Goal: Task Accomplishment & Management: Manage account settings

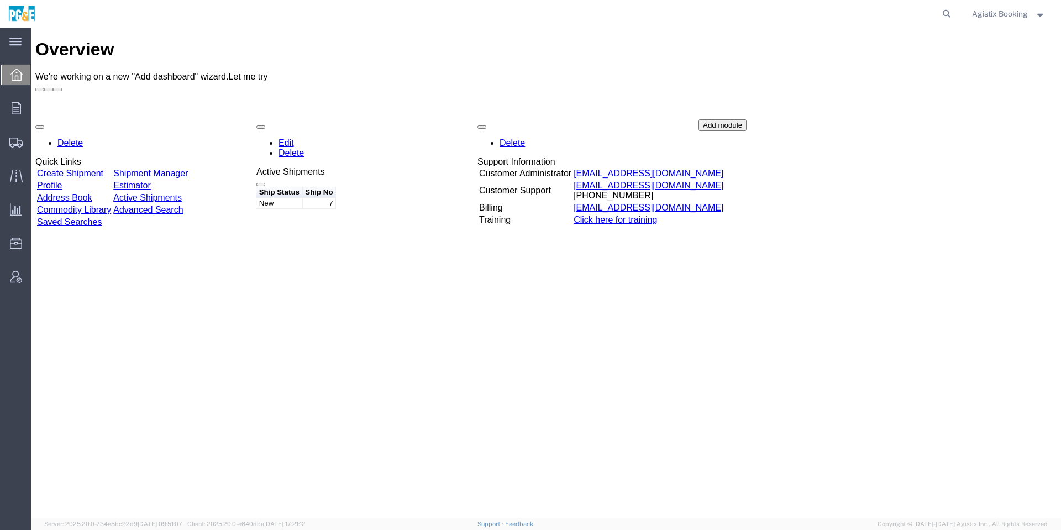
click at [953, 7] on form at bounding box center [947, 14] width 18 height 28
click at [943, 15] on icon at bounding box center [946, 13] width 15 height 15
paste input "57049758"
type input "57049758"
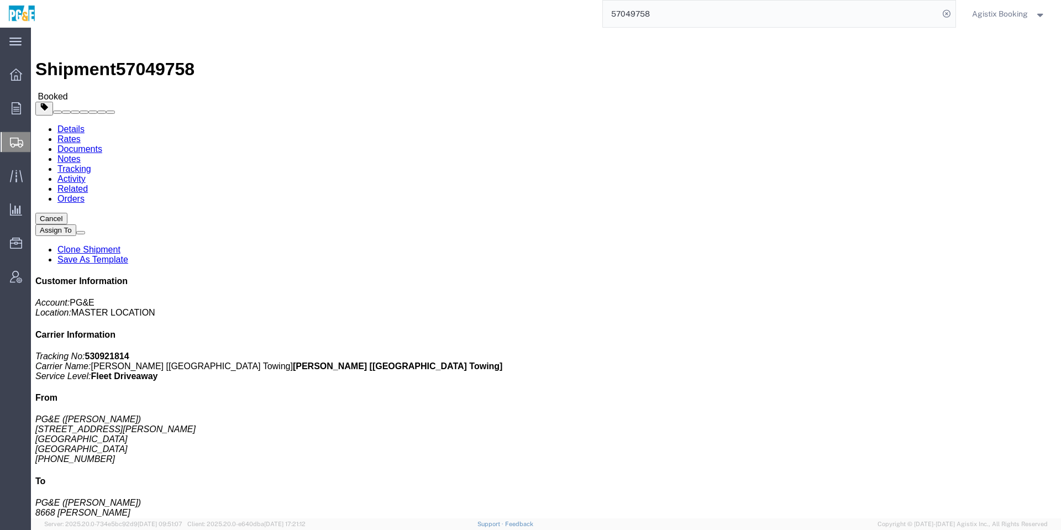
click button "Cancel"
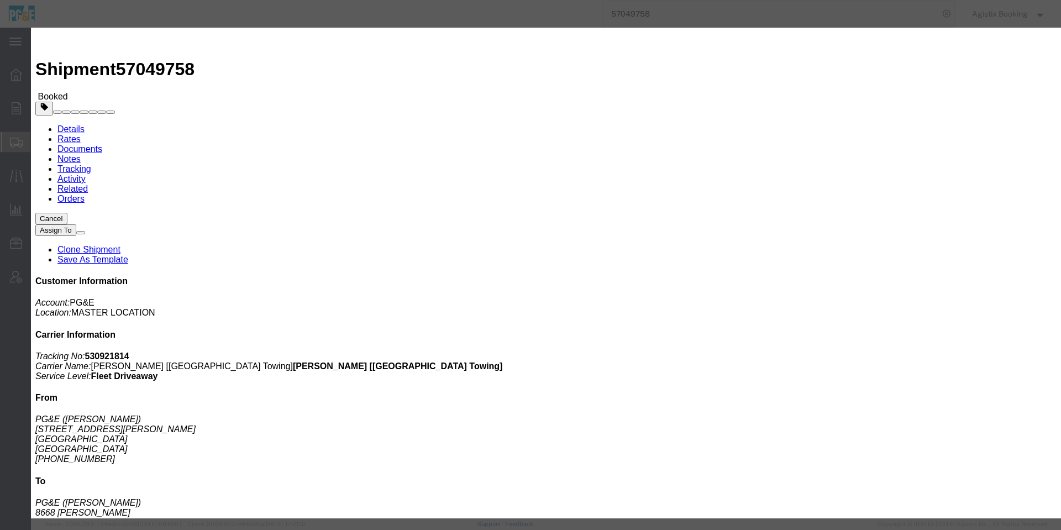
click button "No"
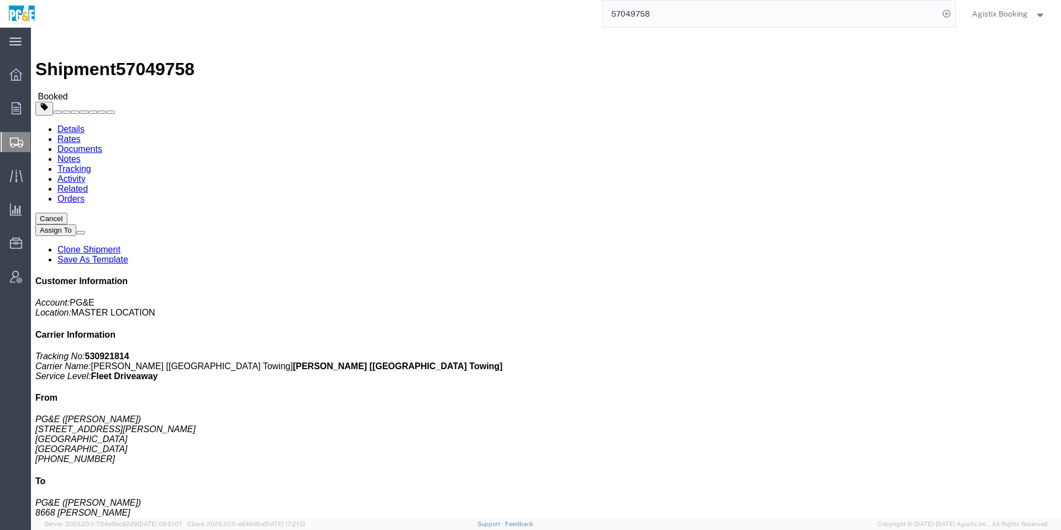
click button "Cancel"
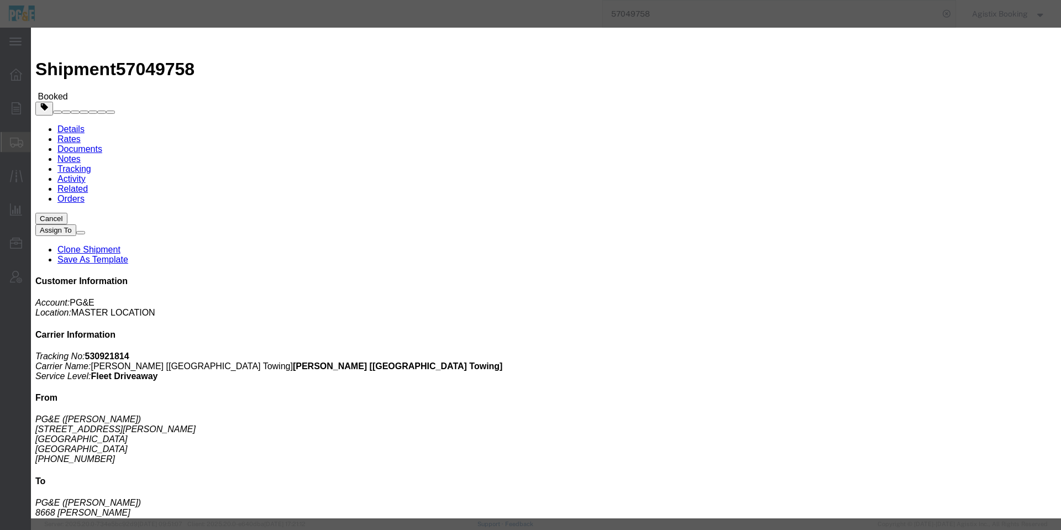
click button "Yes"
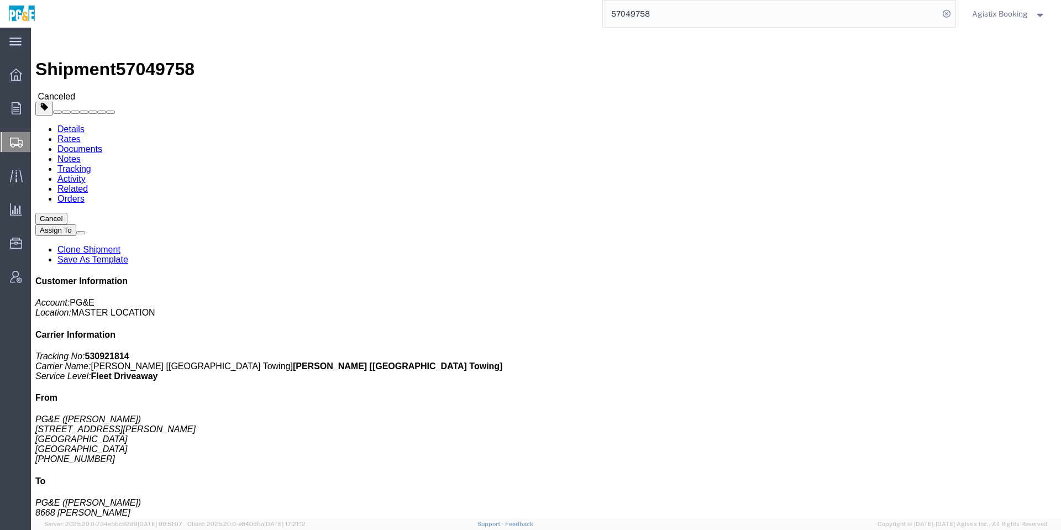
click div "Shipment 57049758 Canceled"
click span "57049758"
copy span "57049758"
click div "Shipment Detail Ship From PG&E (Sean McClain) 12759 Earhart Ave Auburn, CA 9560…"
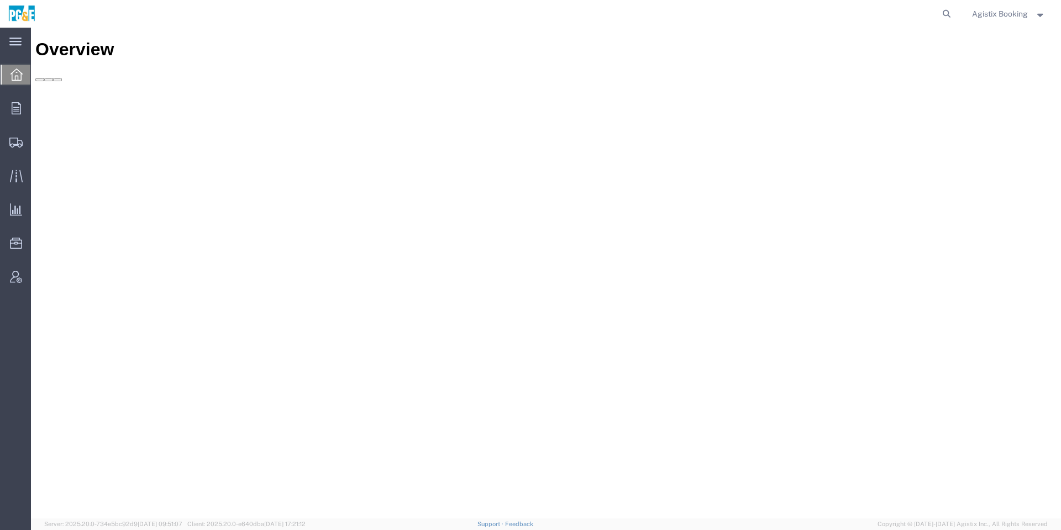
click at [992, 14] on span "Agistix Booking" at bounding box center [1000, 14] width 56 height 12
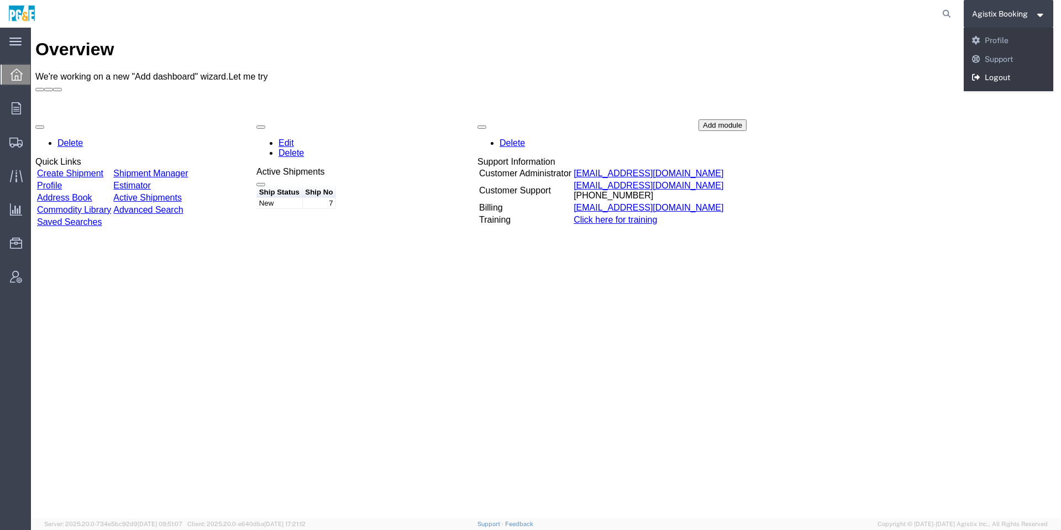
click at [1001, 76] on link "Logout" at bounding box center [1009, 78] width 90 height 19
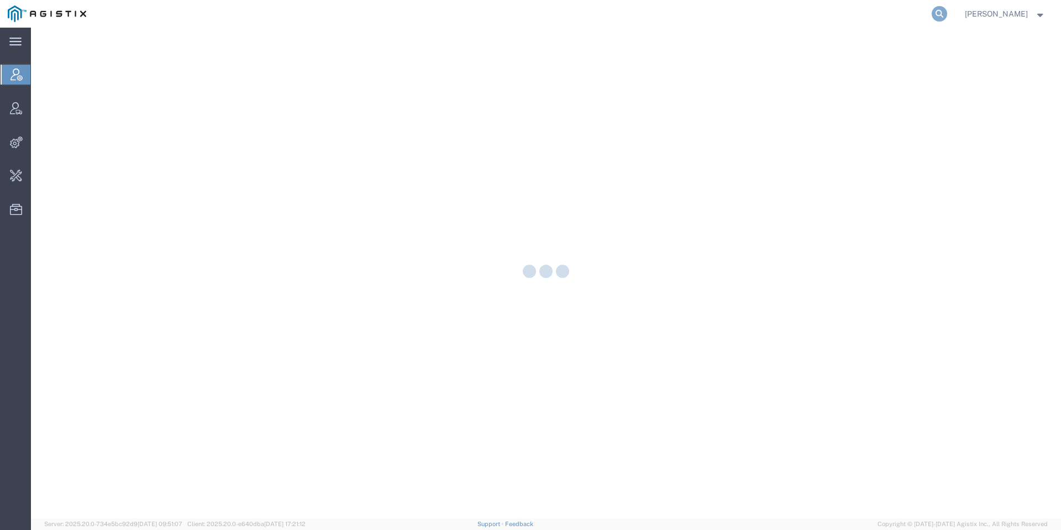
click at [947, 11] on icon at bounding box center [939, 13] width 15 height 15
paste input "Ameron Pole Products"
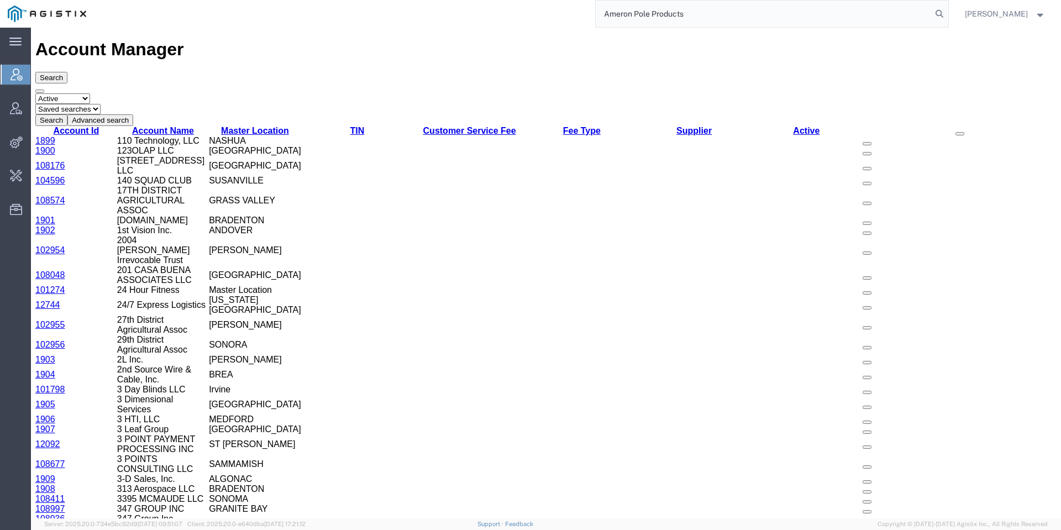
type input "Ameron Pole Products"
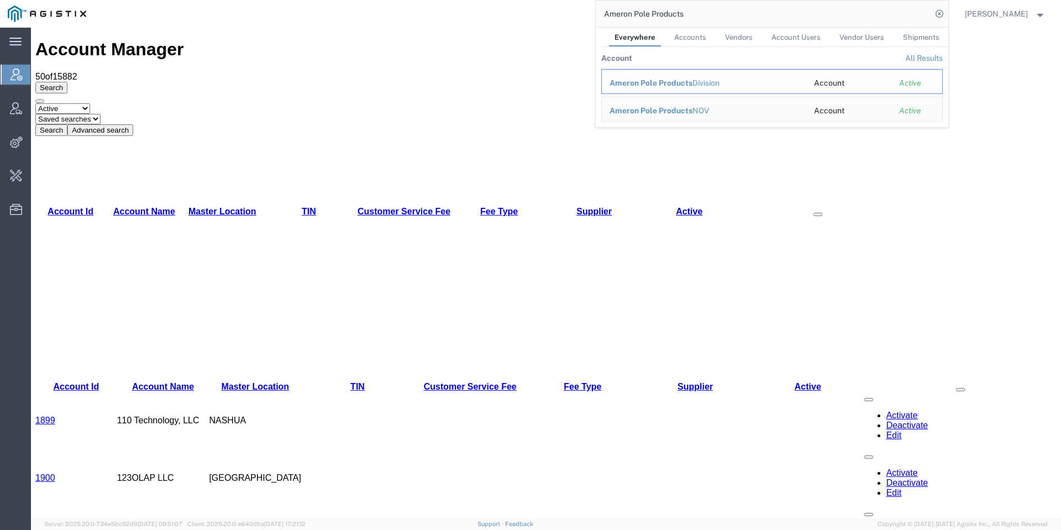
click at [721, 73] on td "Ameron Pole Products Division" at bounding box center [703, 81] width 205 height 25
click at [724, 85] on div "Ameron Pole Products Division" at bounding box center [703, 83] width 189 height 12
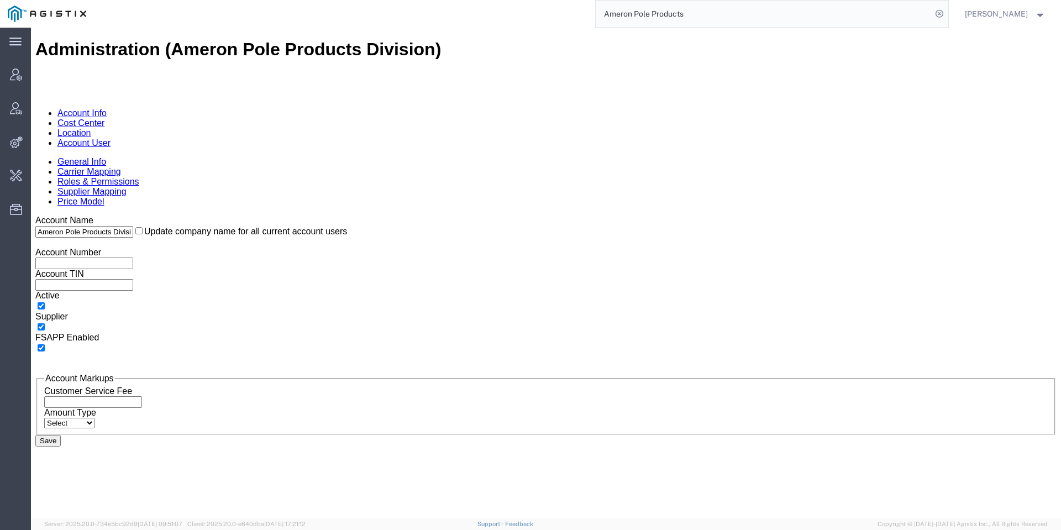
click at [239, 157] on div "General Info Carrier Mapping Roles & Permissions Supplier Mapping Price Model" at bounding box center [545, 182] width 1021 height 50
click at [111, 138] on link "Account User" at bounding box center [83, 142] width 53 height 9
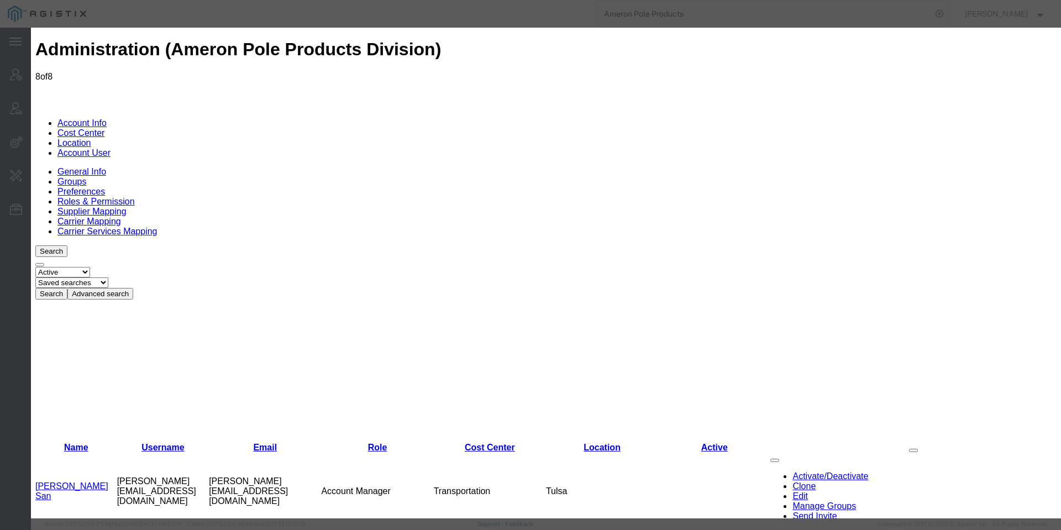
paste input "Jason.Wallace@arcosa.com"
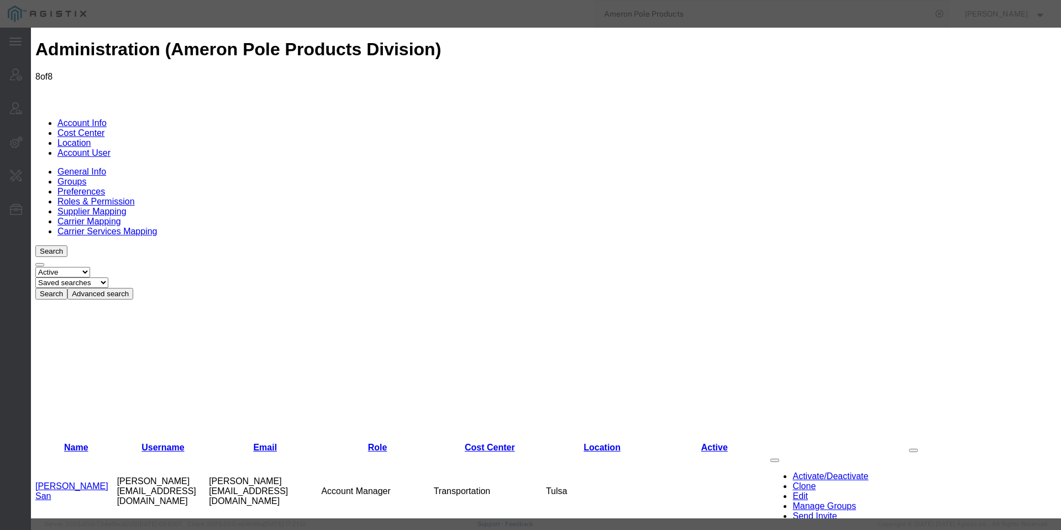
type input "Jason.Wallace@arcosa.com"
paste input "Jason Wallace"
type input "Jason Wallace"
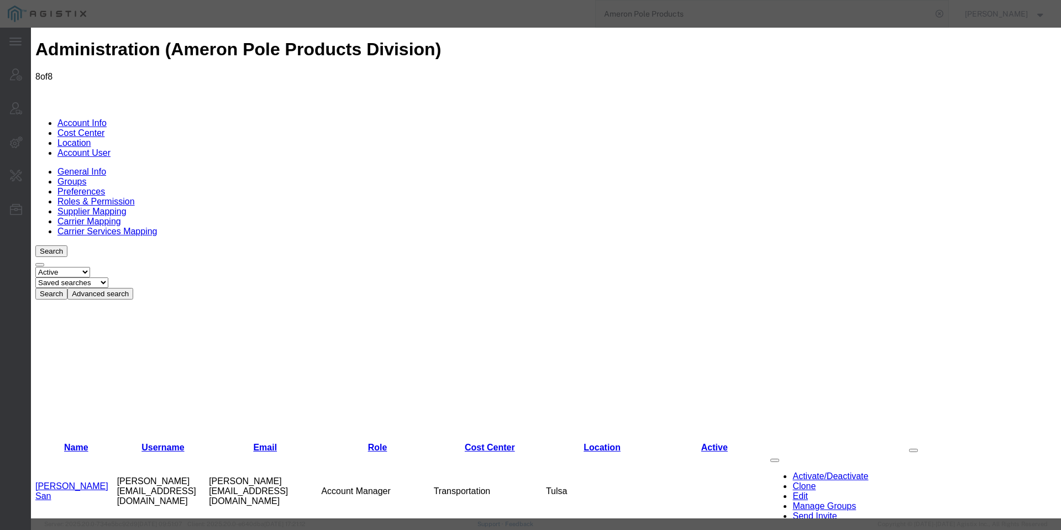
paste input "Jason Wallace"
type input "Wallace"
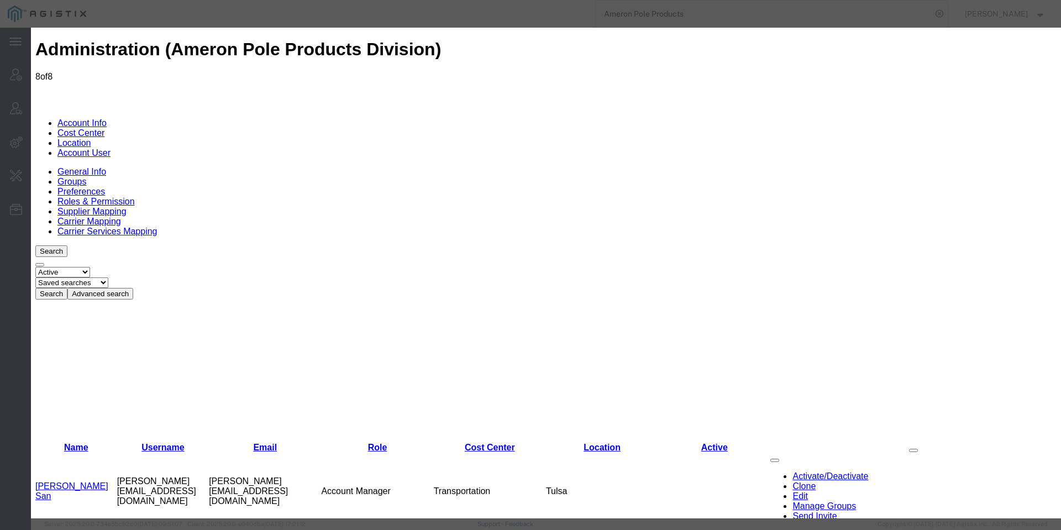
type input "Jason"
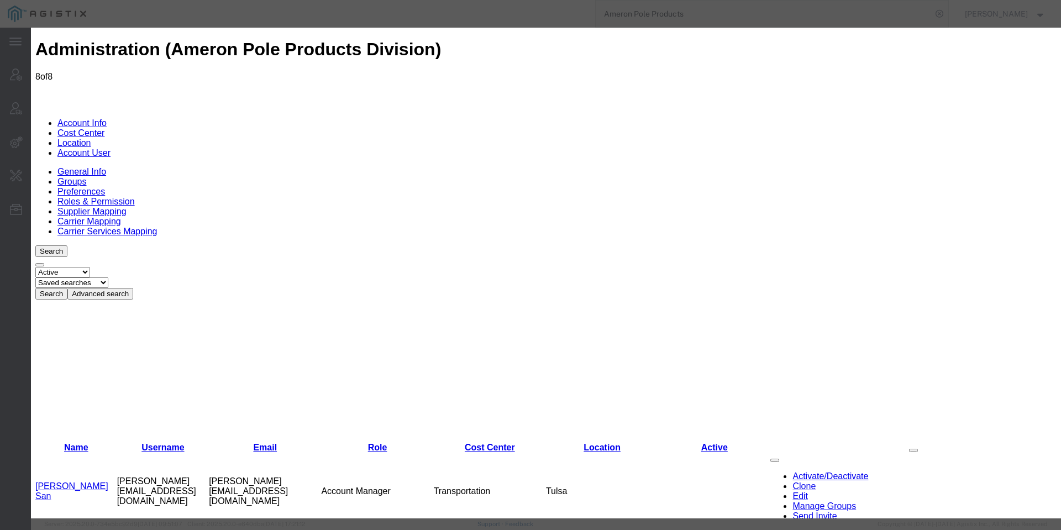
select select "COSTCENTER"
select select "41253"
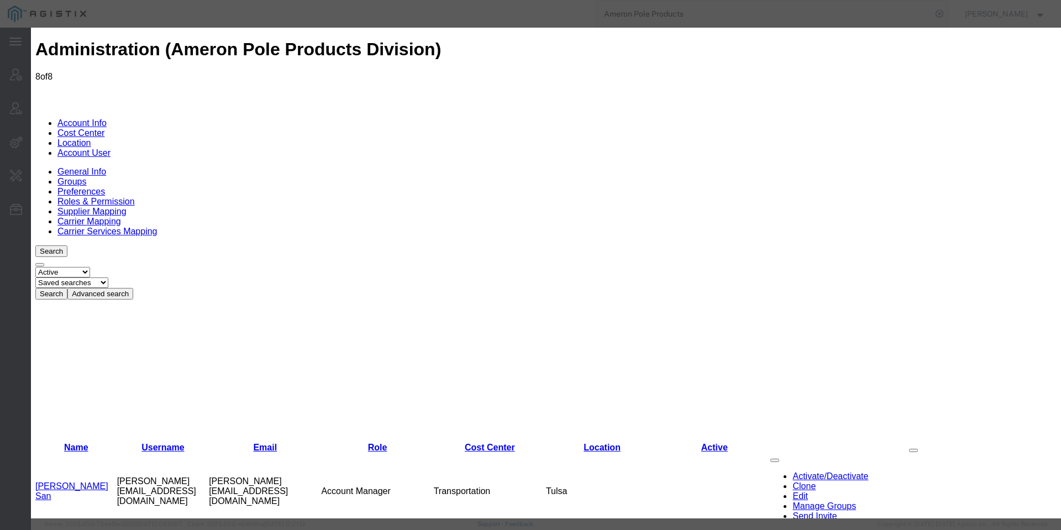
paste input "(313) 778-756"
type input "(313) 778-7561"
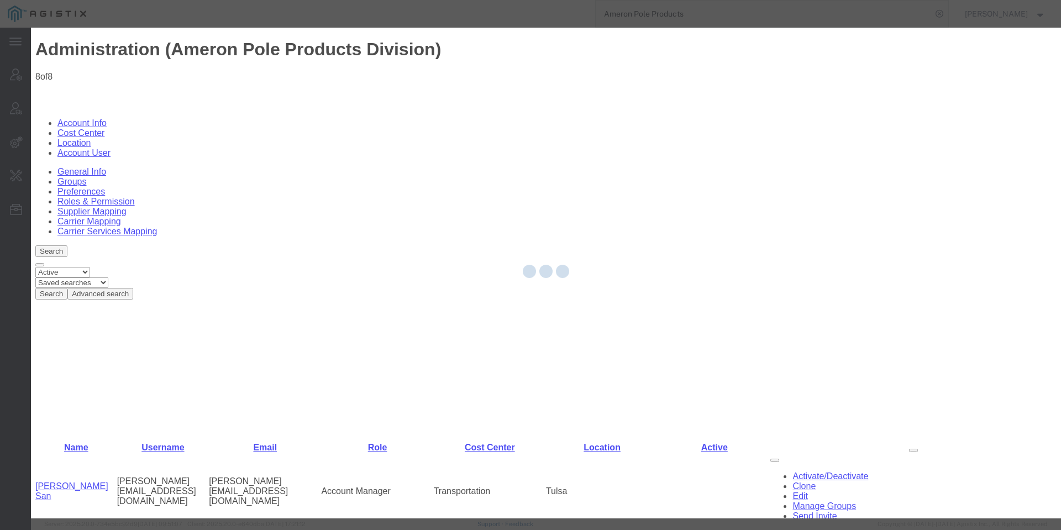
select select "COSTCENTER"
select select "41253"
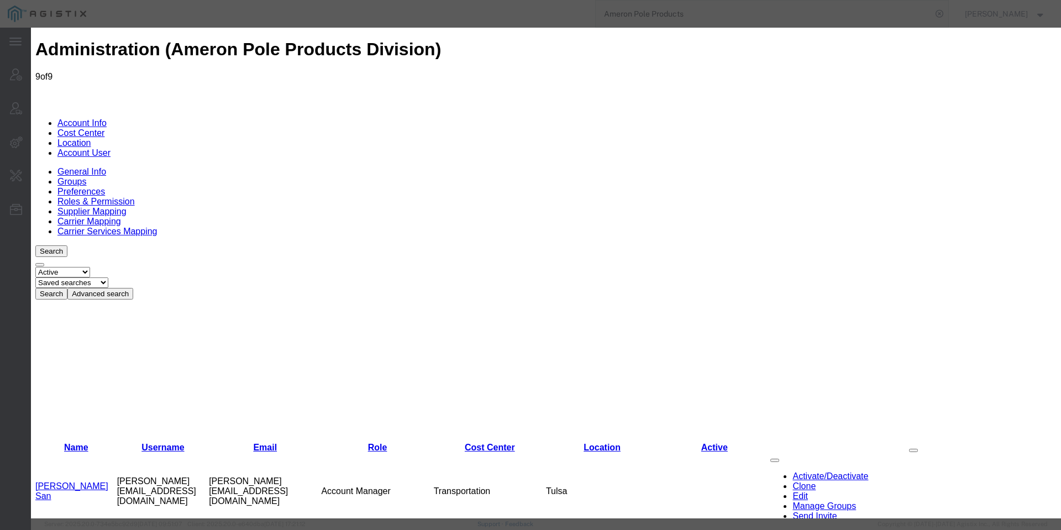
select select
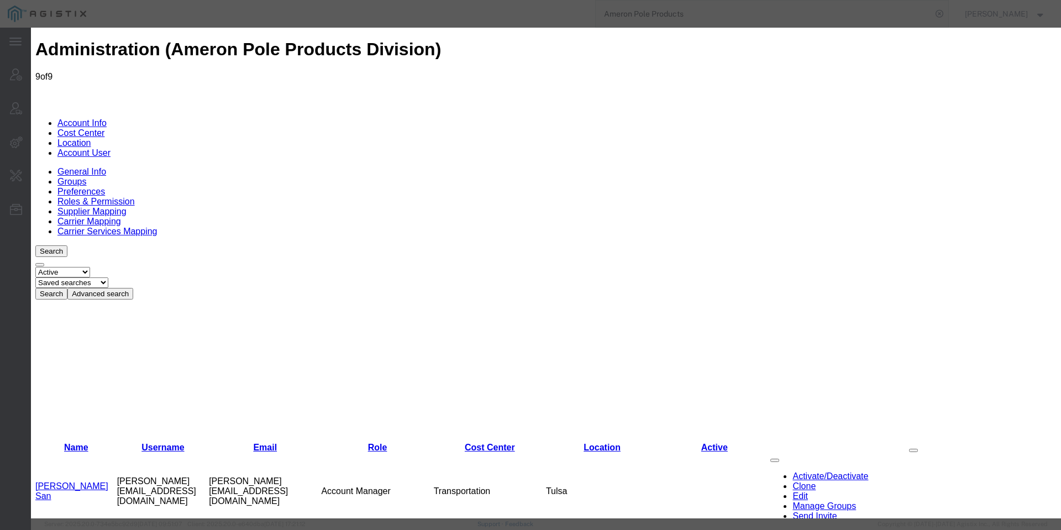
checkbox input "false"
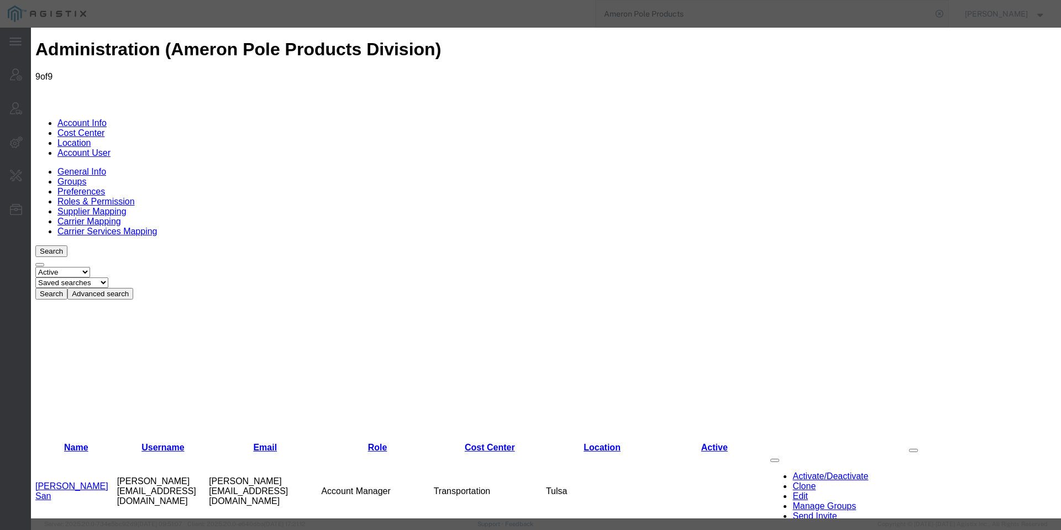
checkbox input "false"
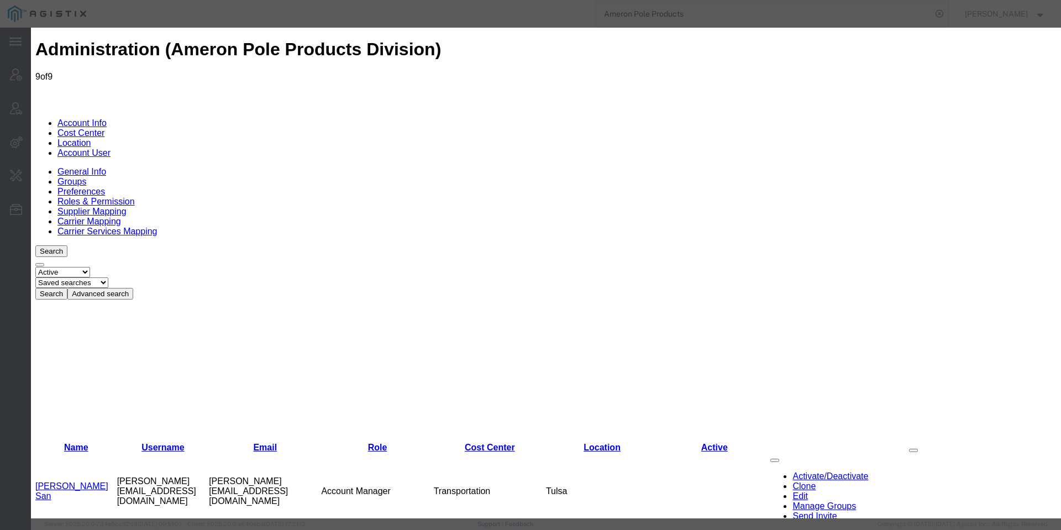
checkbox input "false"
checkbox input "true"
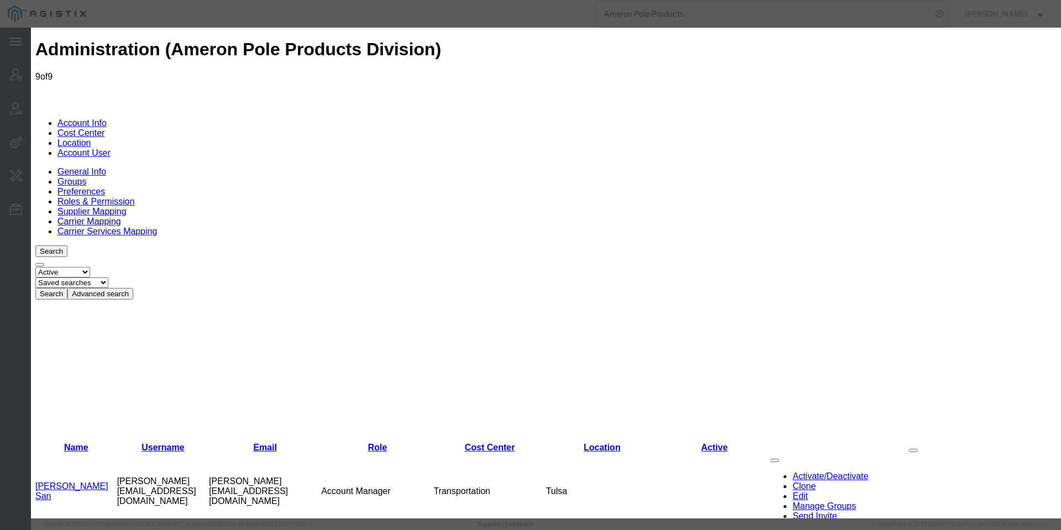
checkbox input "true"
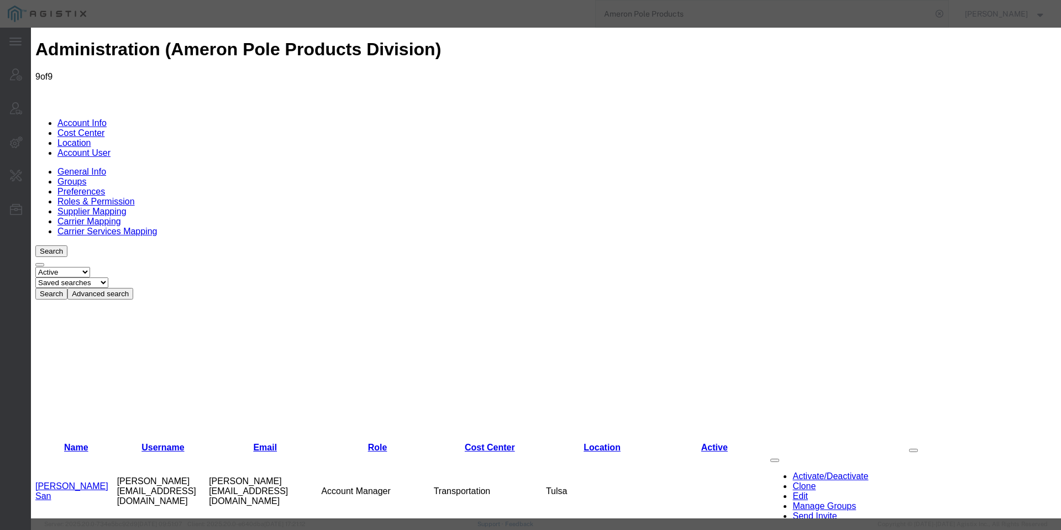
checkbox input "true"
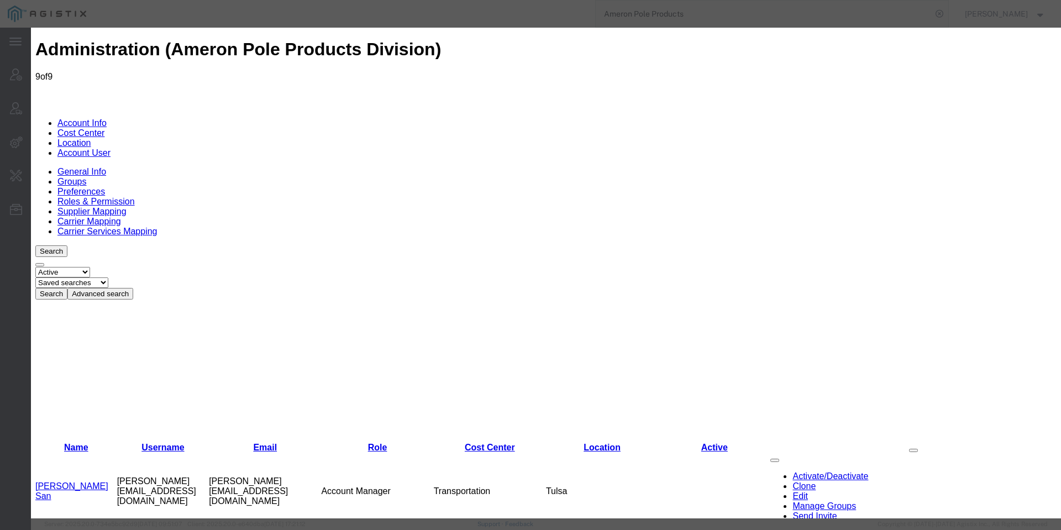
checkbox input "true"
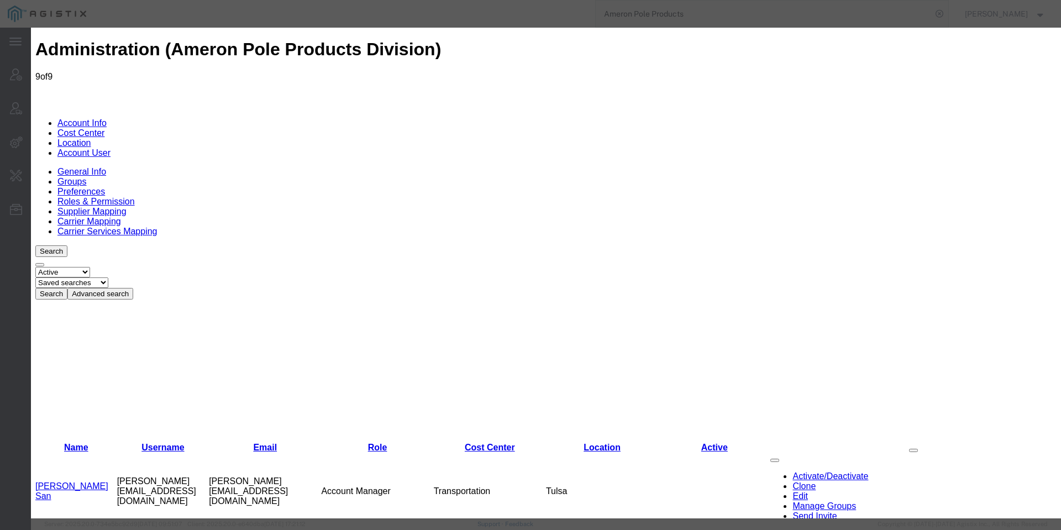
checkbox input "true"
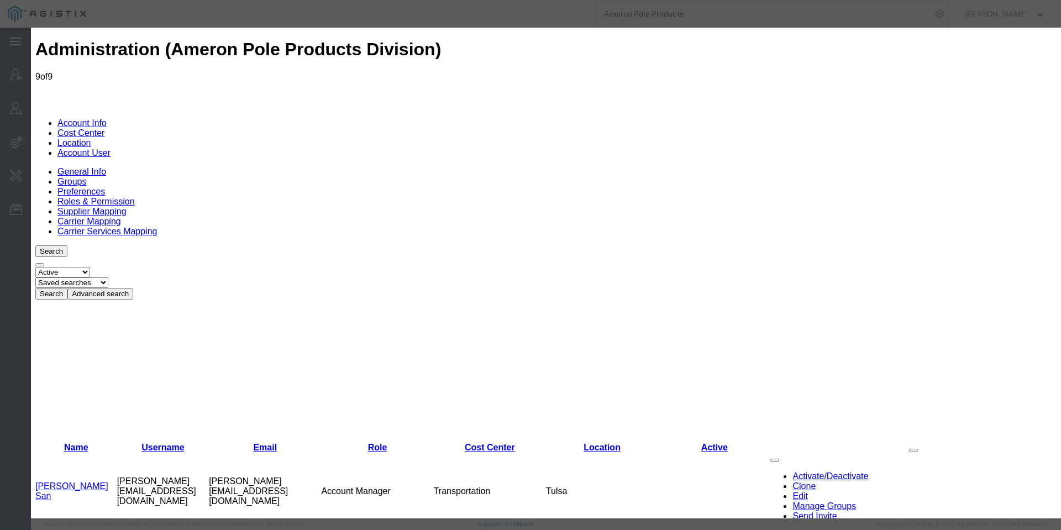
checkbox input "true"
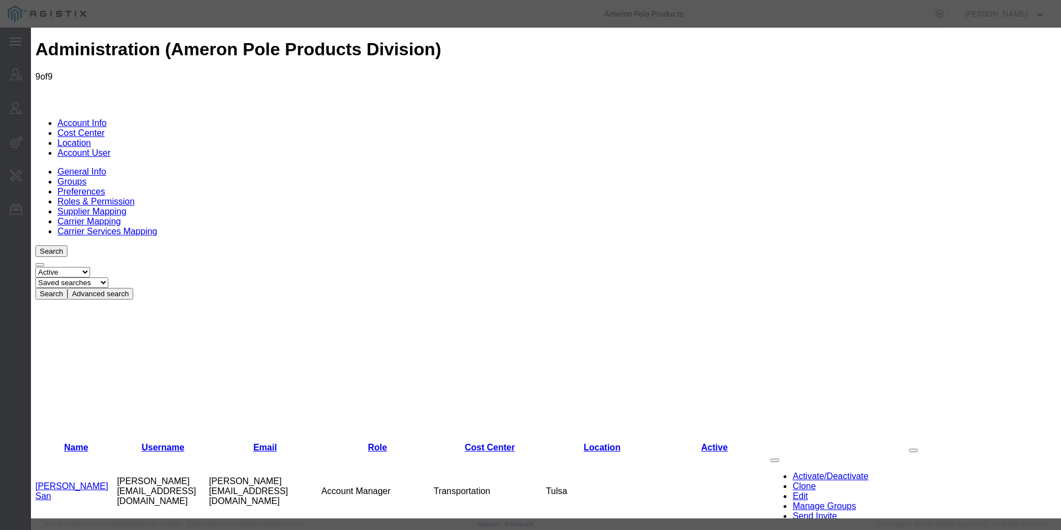
scroll to position [239, 0]
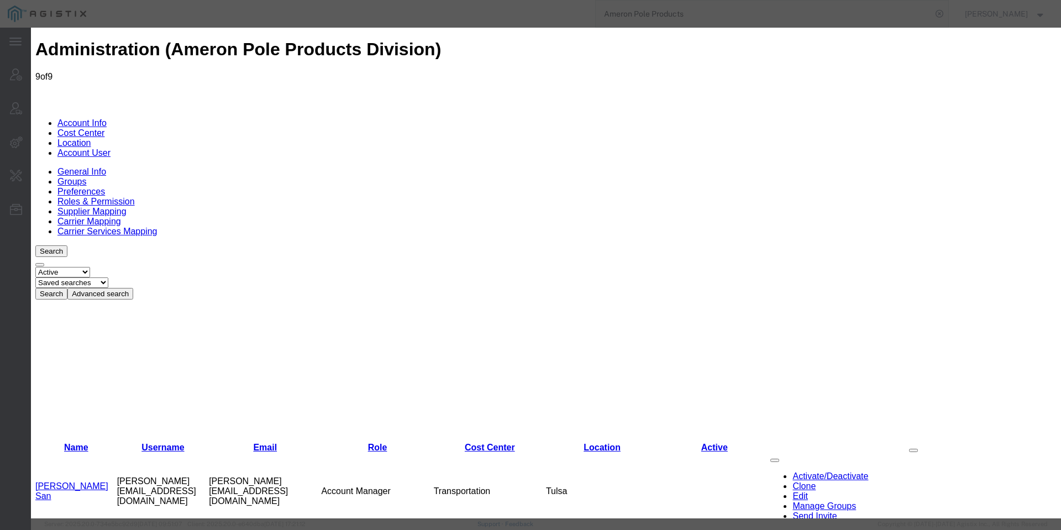
select select "COSTCENTER"
select select "41253"
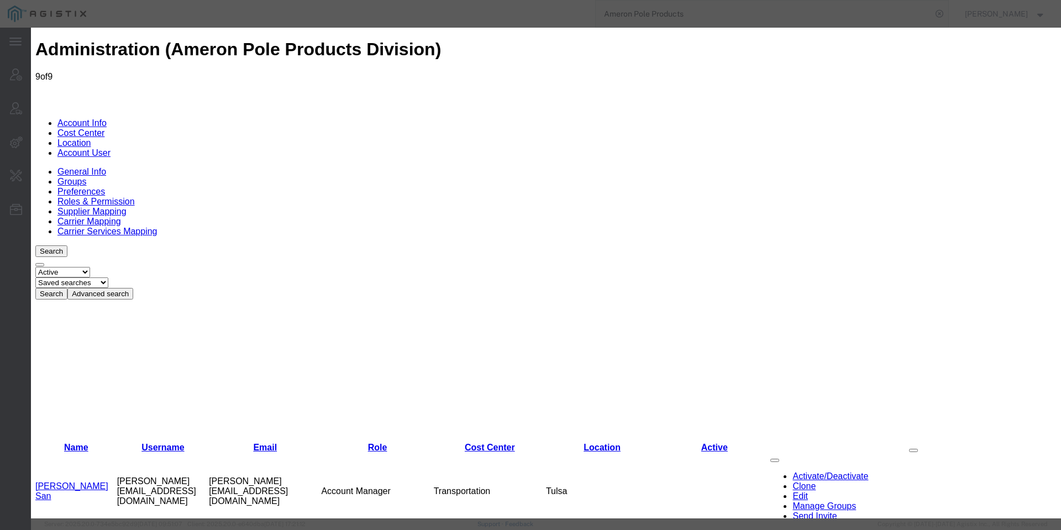
scroll to position [166, 0]
